Goal: Transaction & Acquisition: Purchase product/service

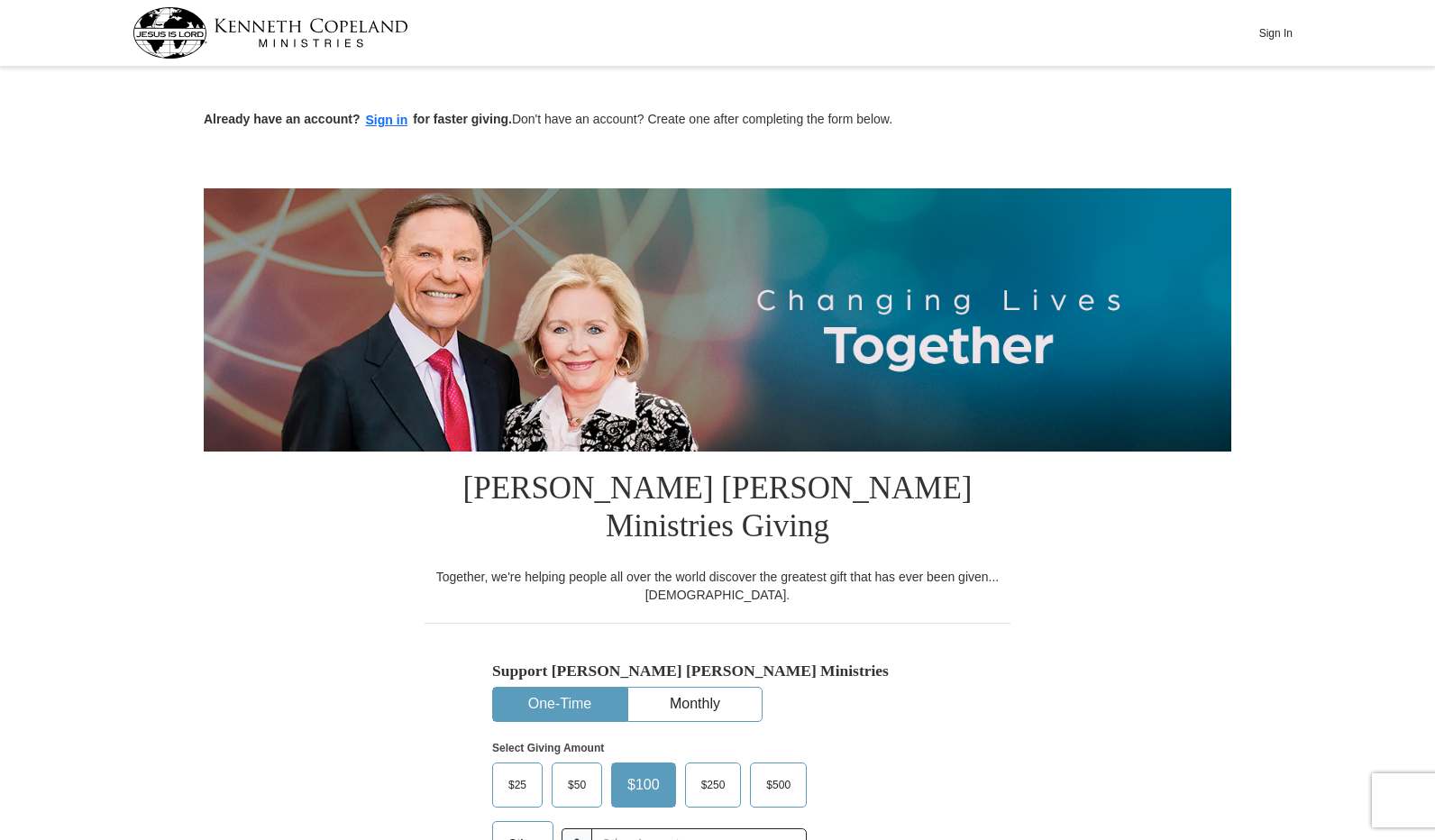
click at [1273, 32] on button "Sign In" at bounding box center [1274, 32] width 54 height 28
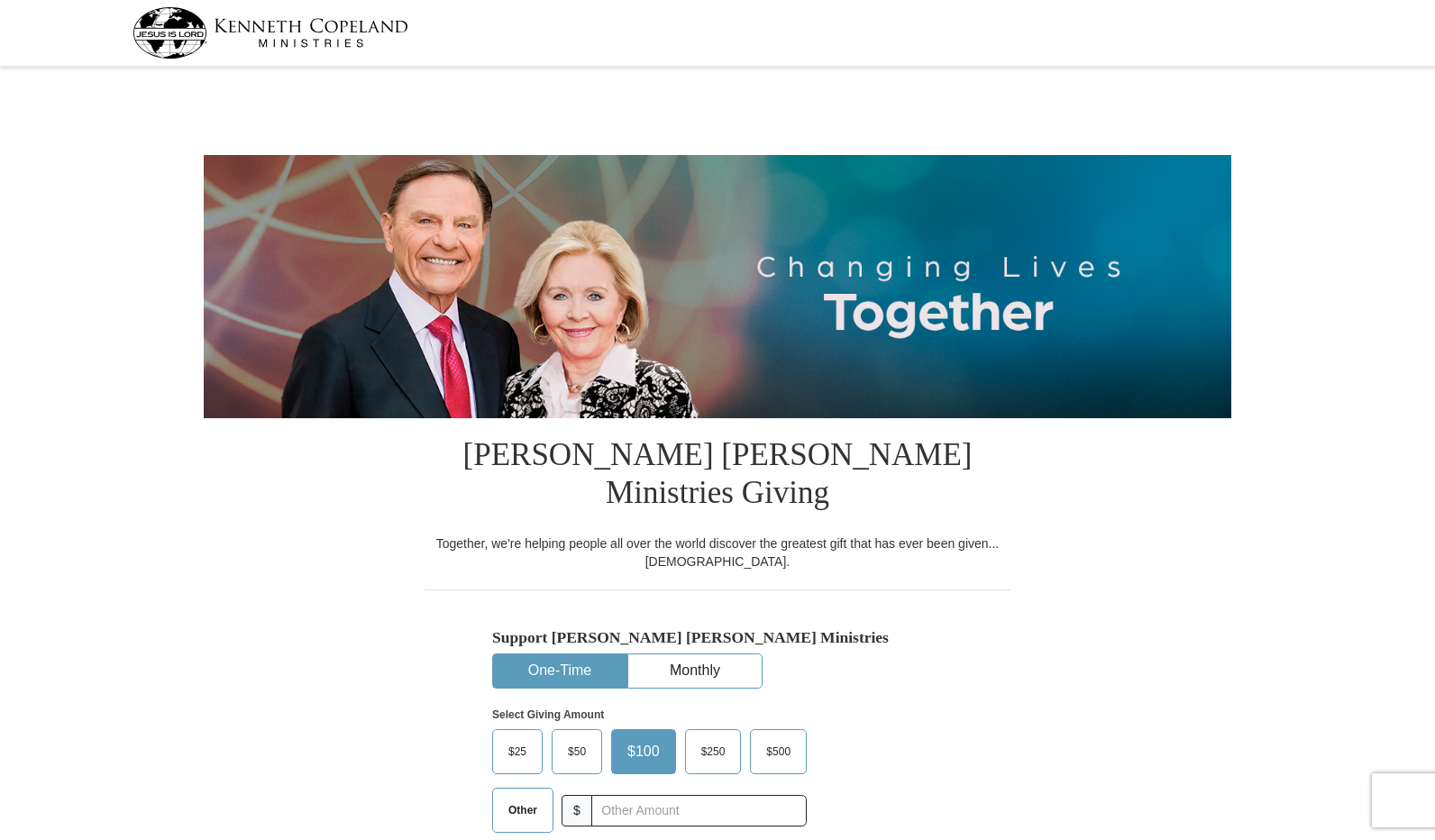
select select "AL"
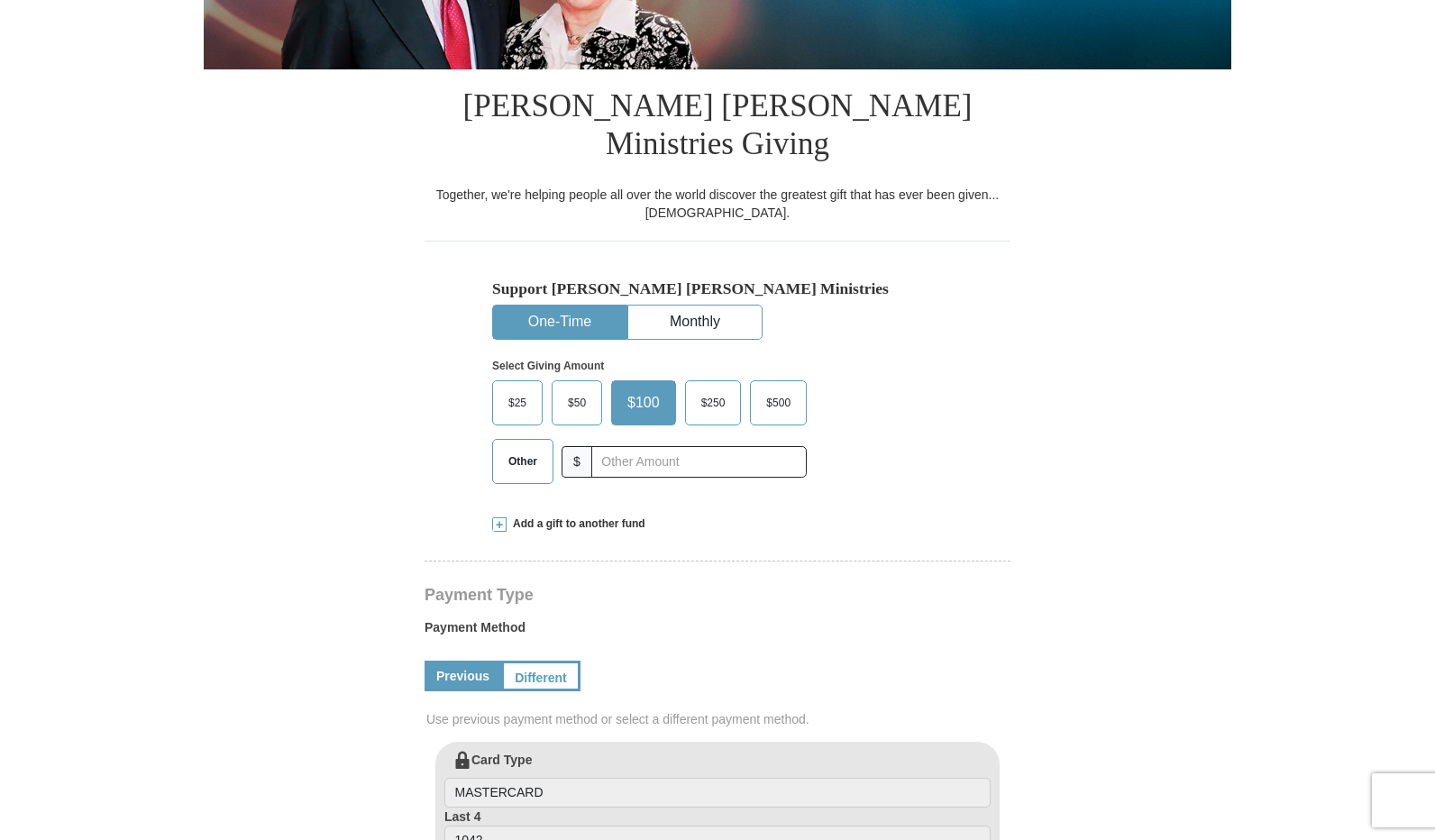
scroll to position [360, 0]
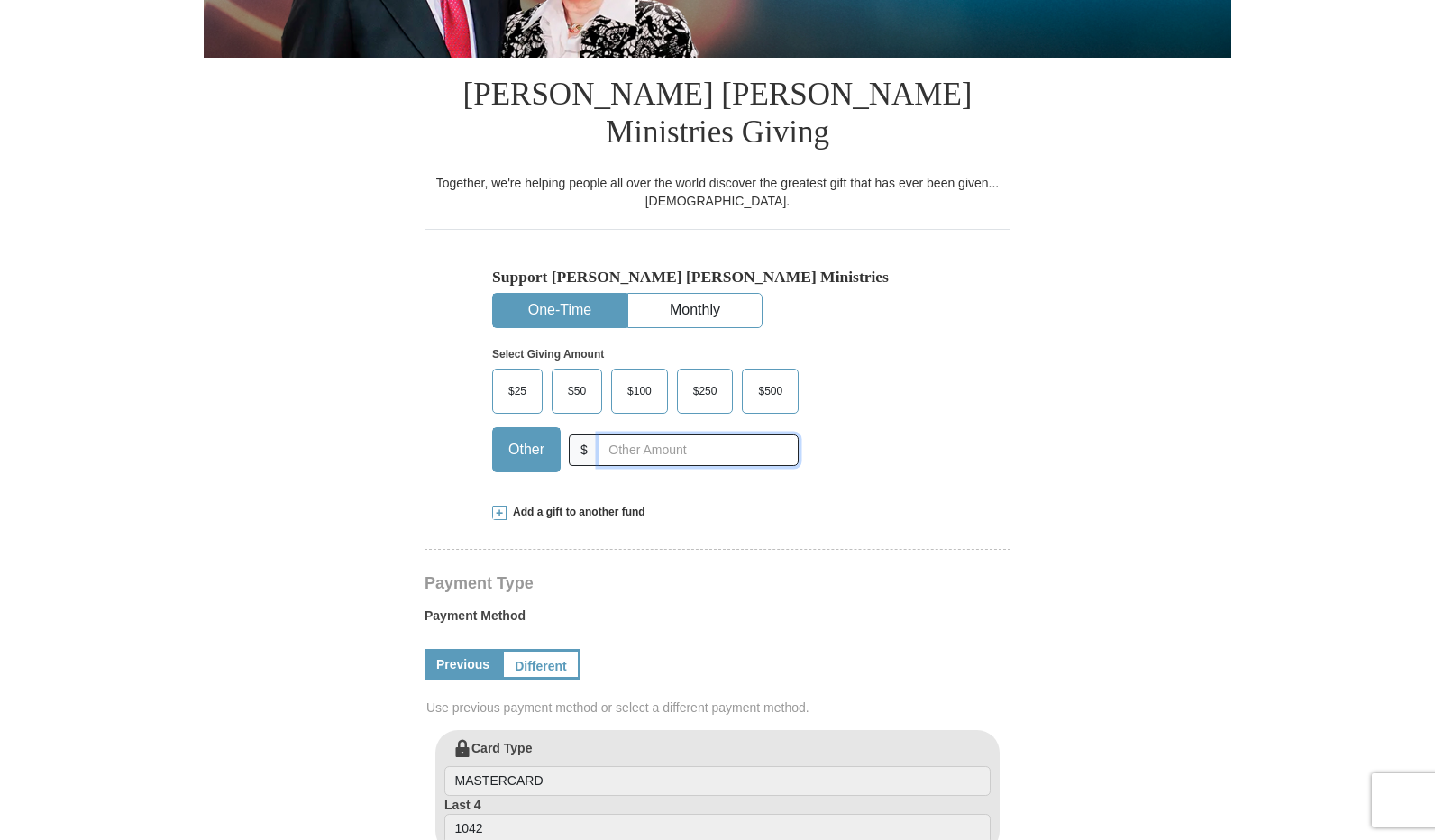
click at [610, 434] on input "text" at bounding box center [698, 450] width 200 height 32
type input "35.00"
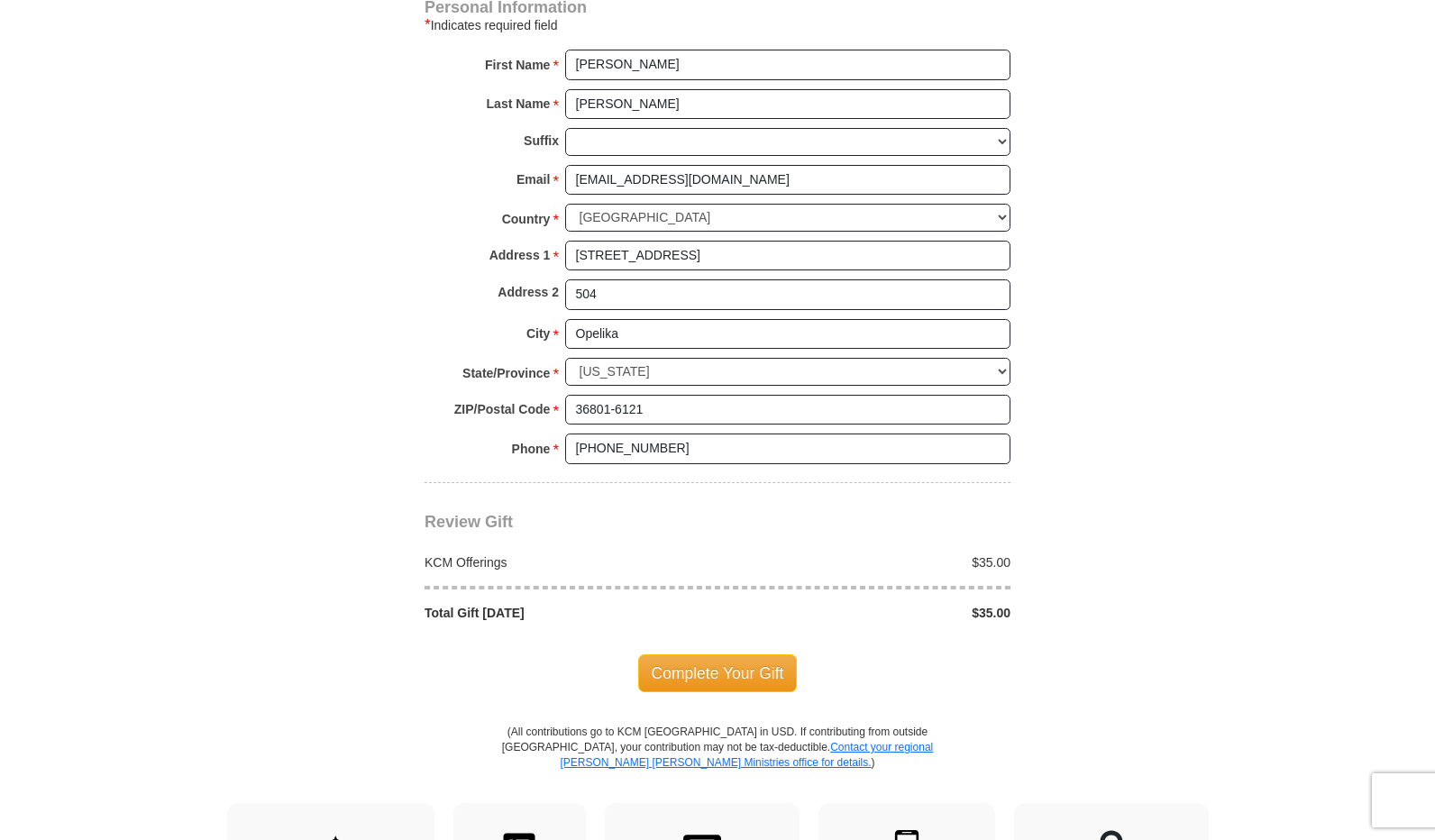
scroll to position [1261, 0]
click at [712, 652] on span "Complete Your Gift" at bounding box center [718, 671] width 160 height 37
